Goal: Navigation & Orientation: Go to known website

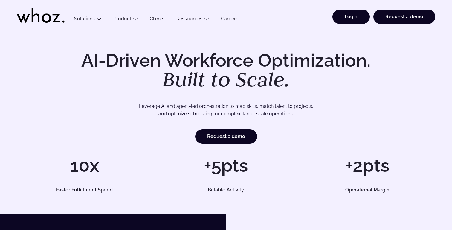
click at [344, 17] on link "Login" at bounding box center [350, 17] width 37 height 14
